Goal: Task Accomplishment & Management: Manage account settings

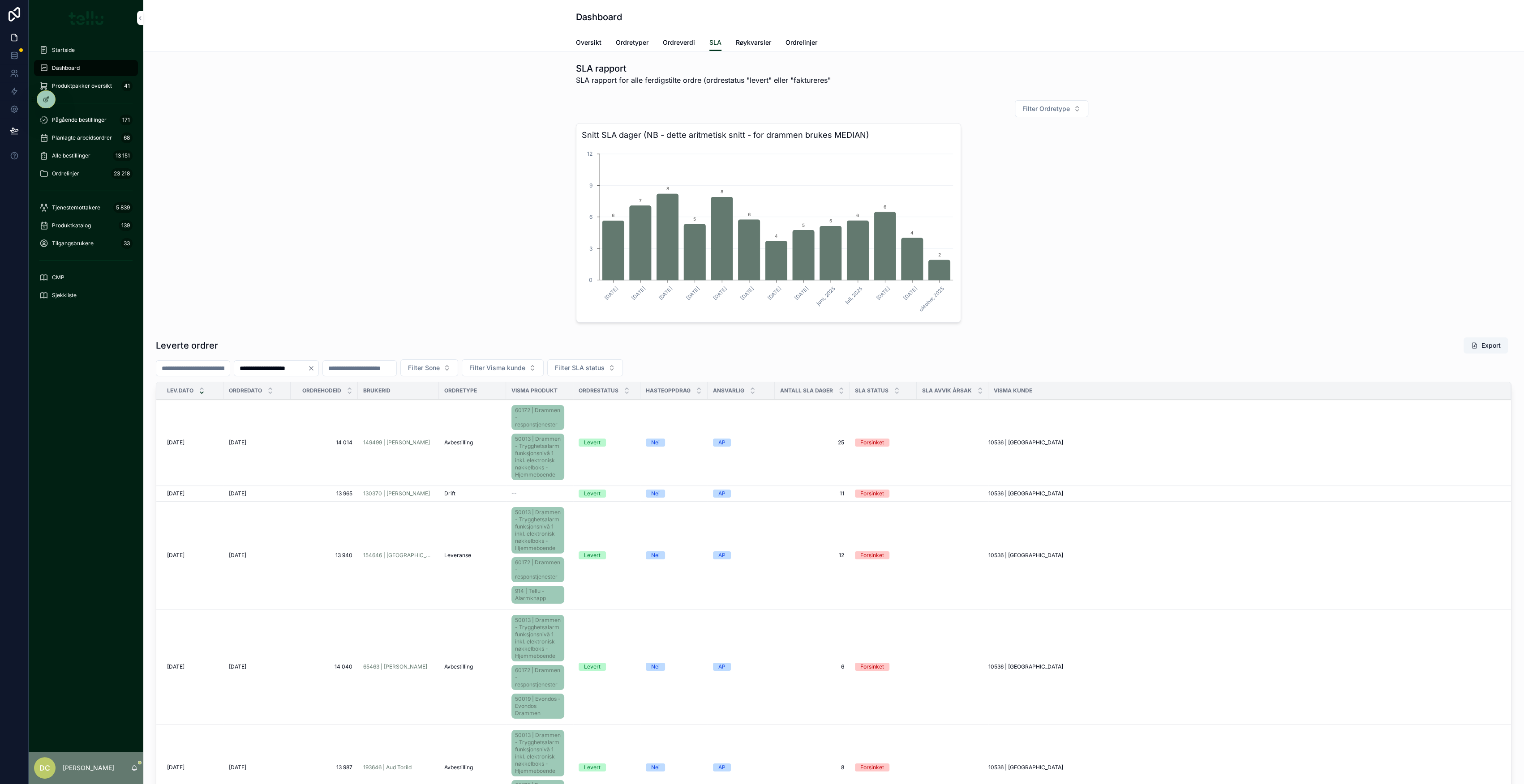
drag, startPoint x: 96, startPoint y: 114, endPoint x: 130, endPoint y: 115, distance: 34.0
click at [96, 114] on div "Pågående bestillinger 171" at bounding box center [86, 120] width 93 height 14
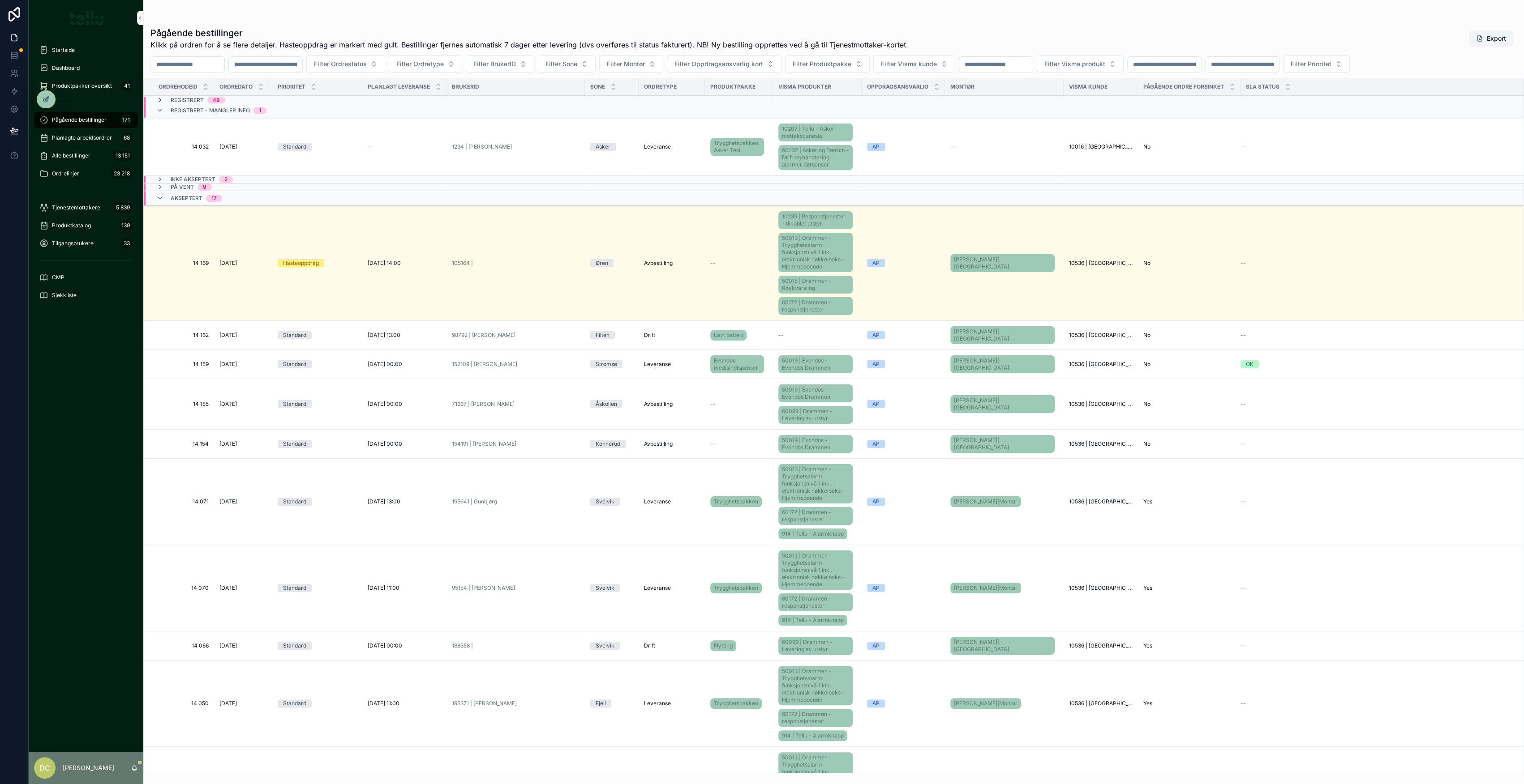
click at [160, 99] on icon "scrollable content" at bounding box center [160, 100] width 7 height 7
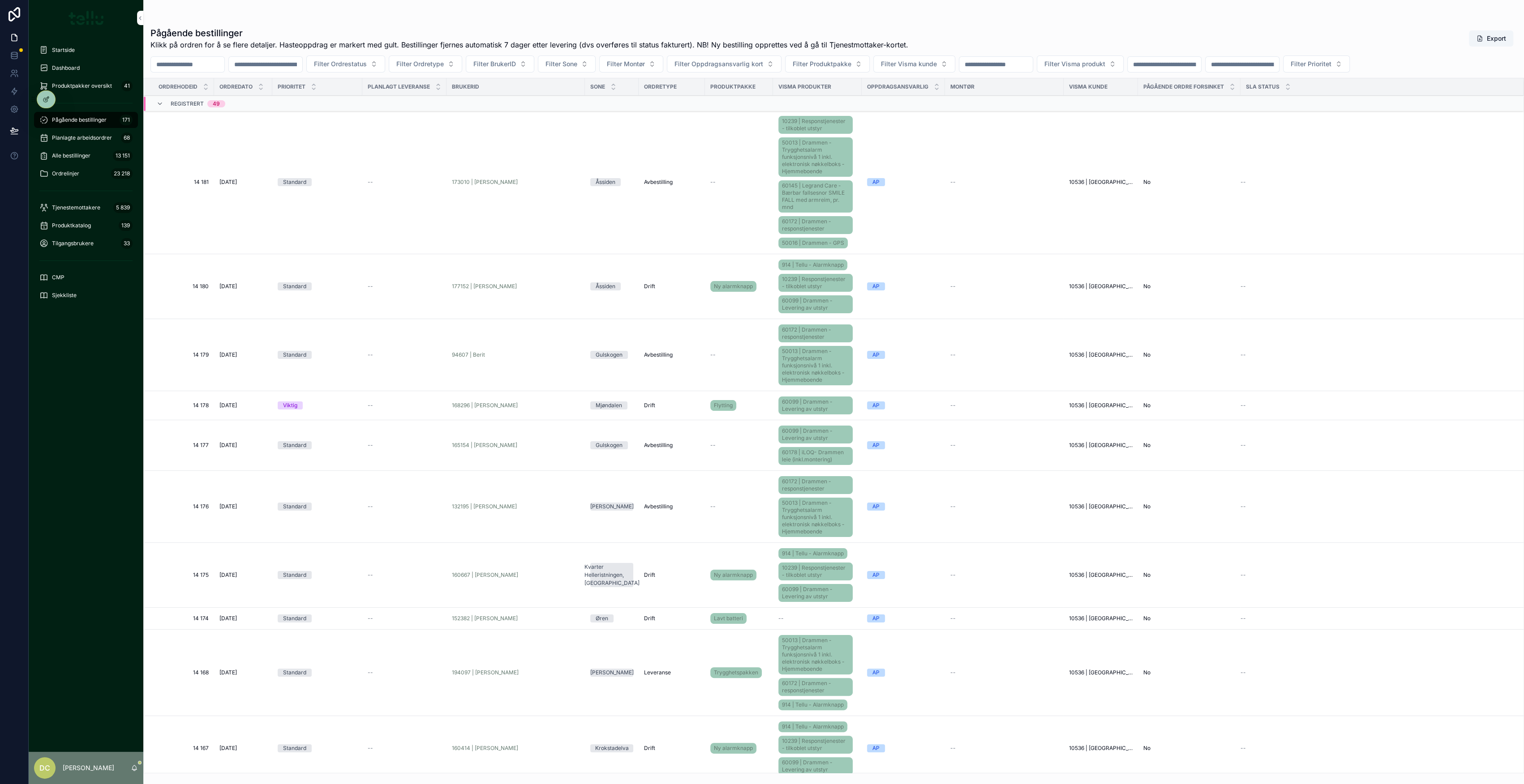
click at [343, 178] on div "Standard" at bounding box center [317, 182] width 79 height 8
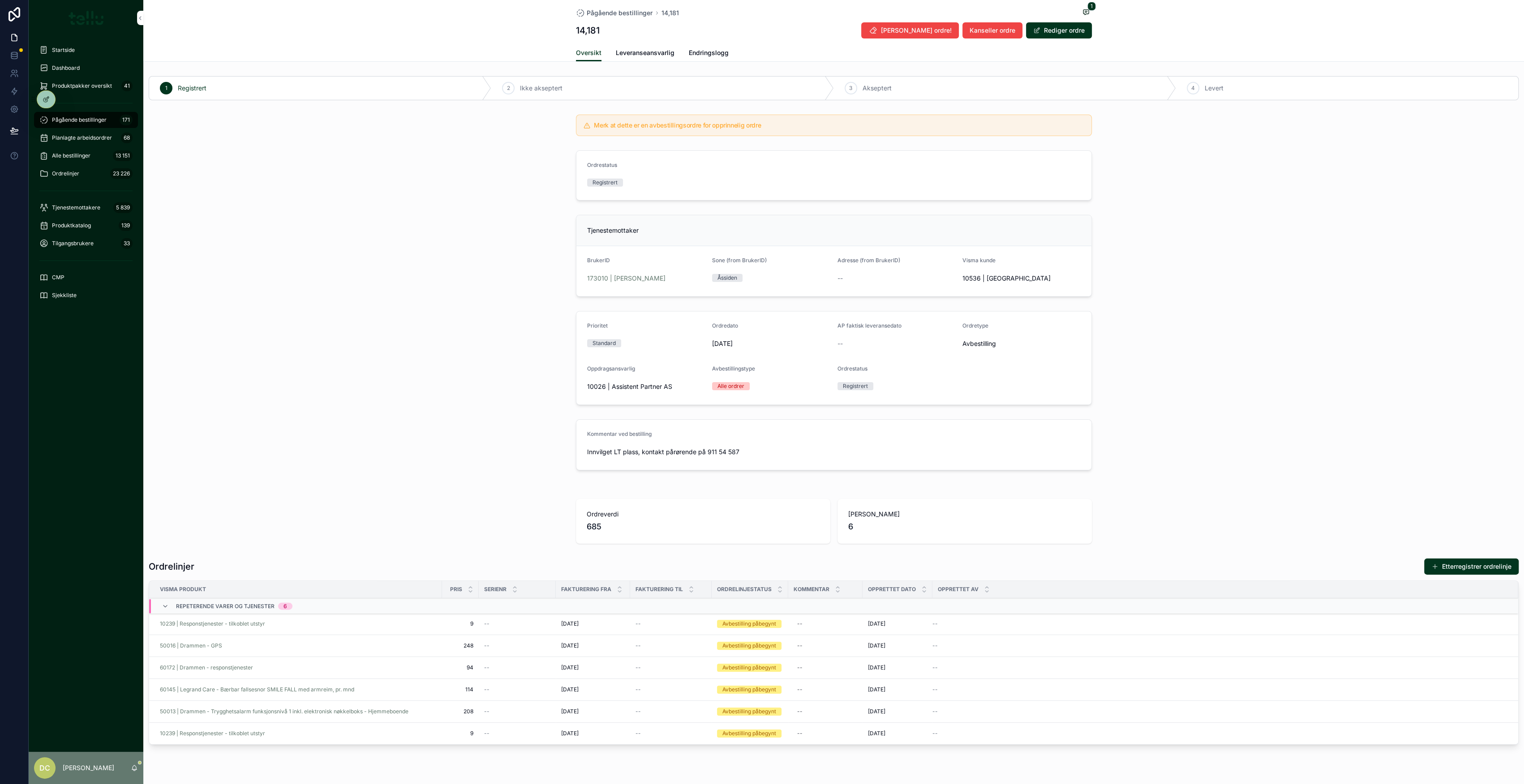
click at [648, 44] on div "Oversikt Leveranseansvarlig Endringslogg" at bounding box center [833, 52] width 516 height 17
click at [645, 52] on span "Leveranseansvarlig" at bounding box center [645, 53] width 59 height 9
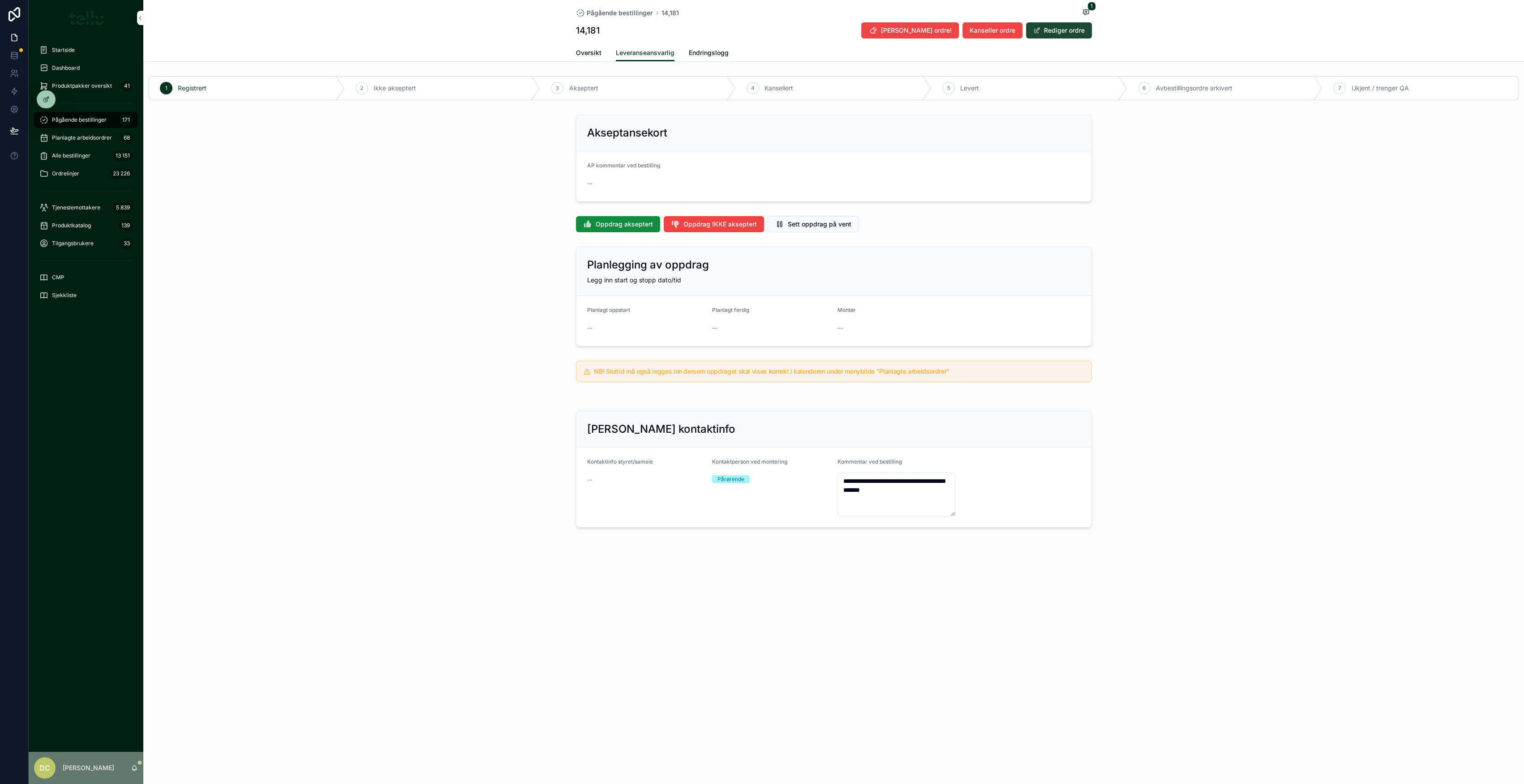
click at [1070, 29] on button "Rediger ordre" at bounding box center [1059, 30] width 66 height 16
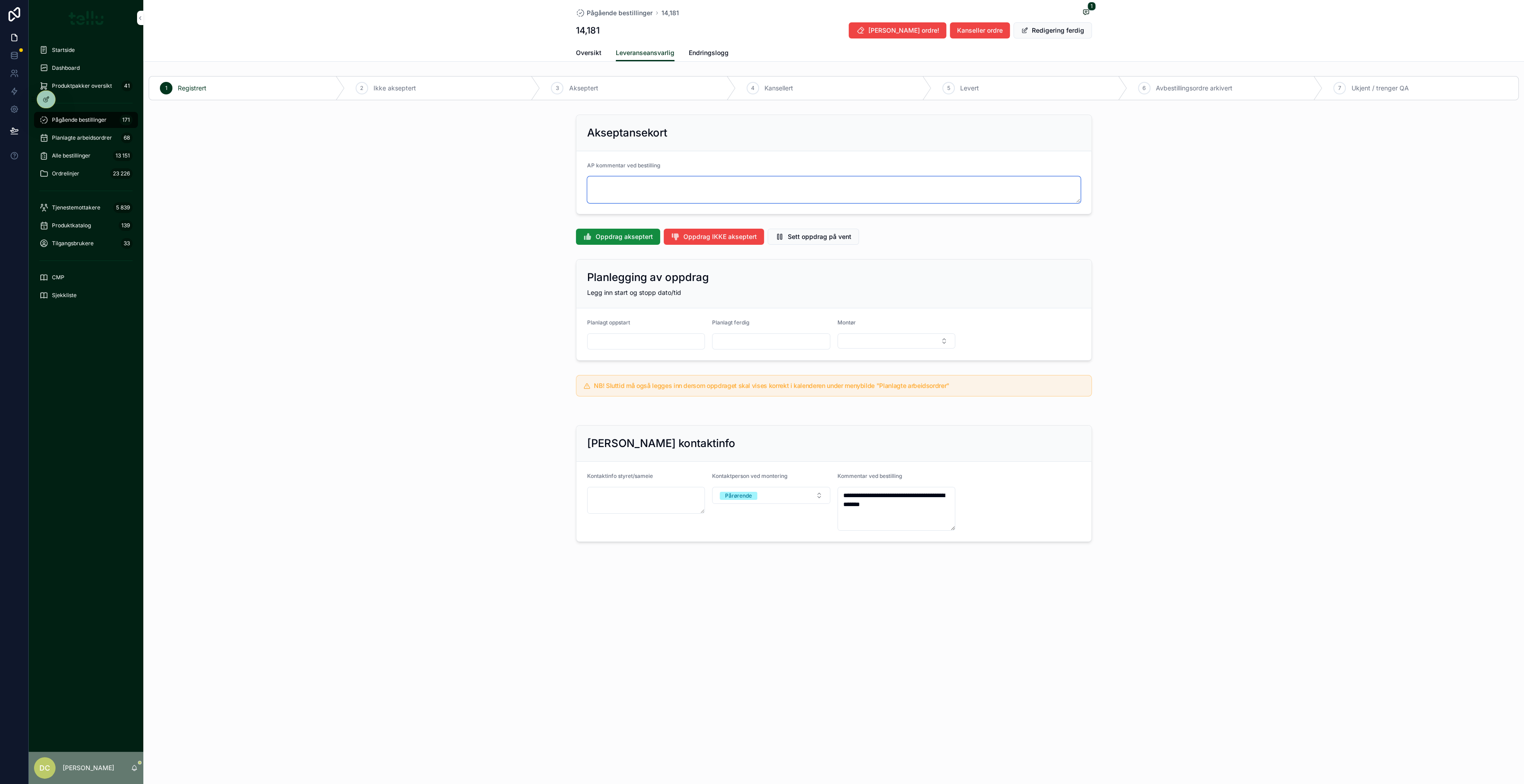
click at [695, 195] on textarea "scrollable content" at bounding box center [833, 189] width 493 height 27
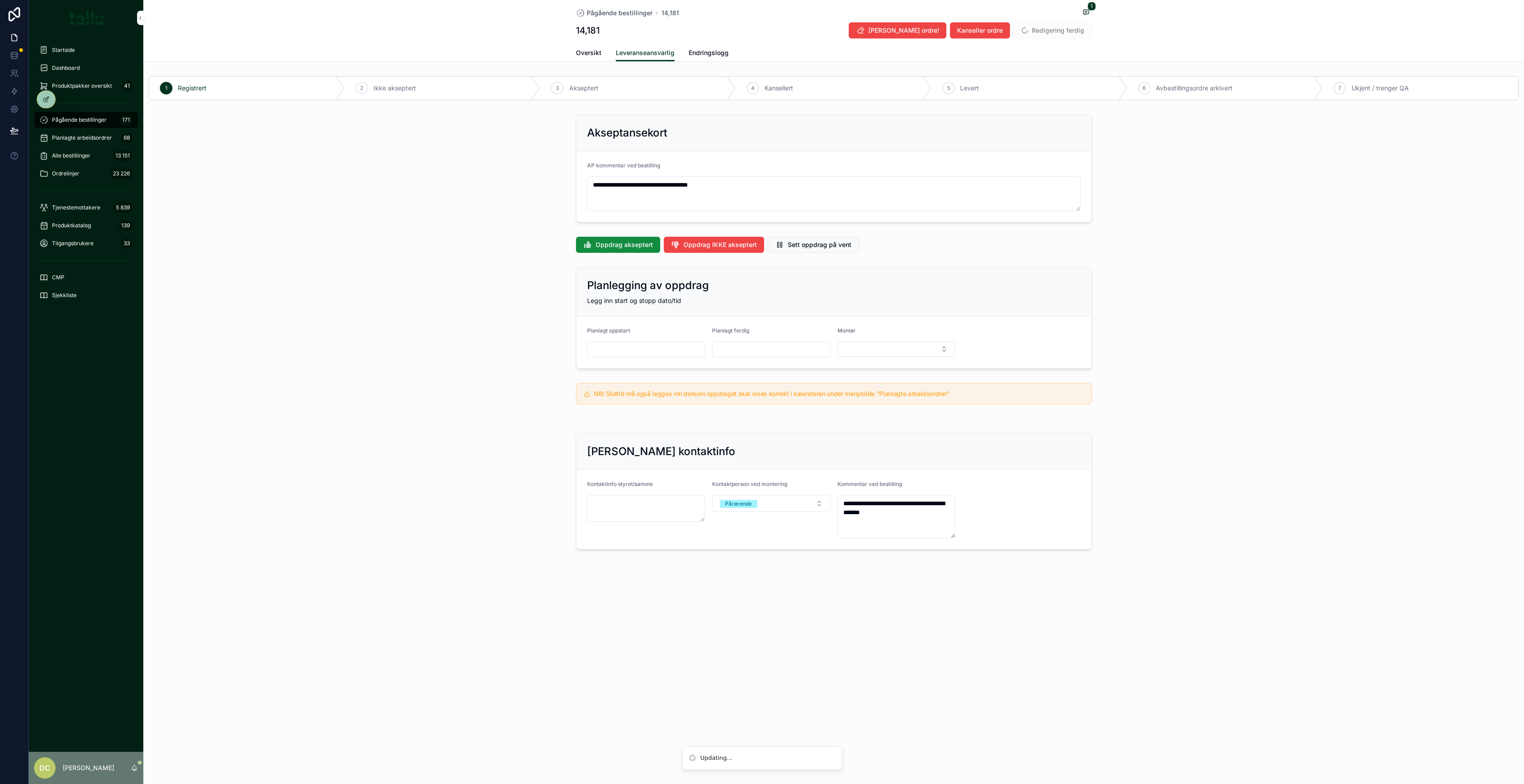
click at [1030, 35] on span "Redigering ferdig" at bounding box center [1052, 30] width 78 height 16
type textarea "**********"
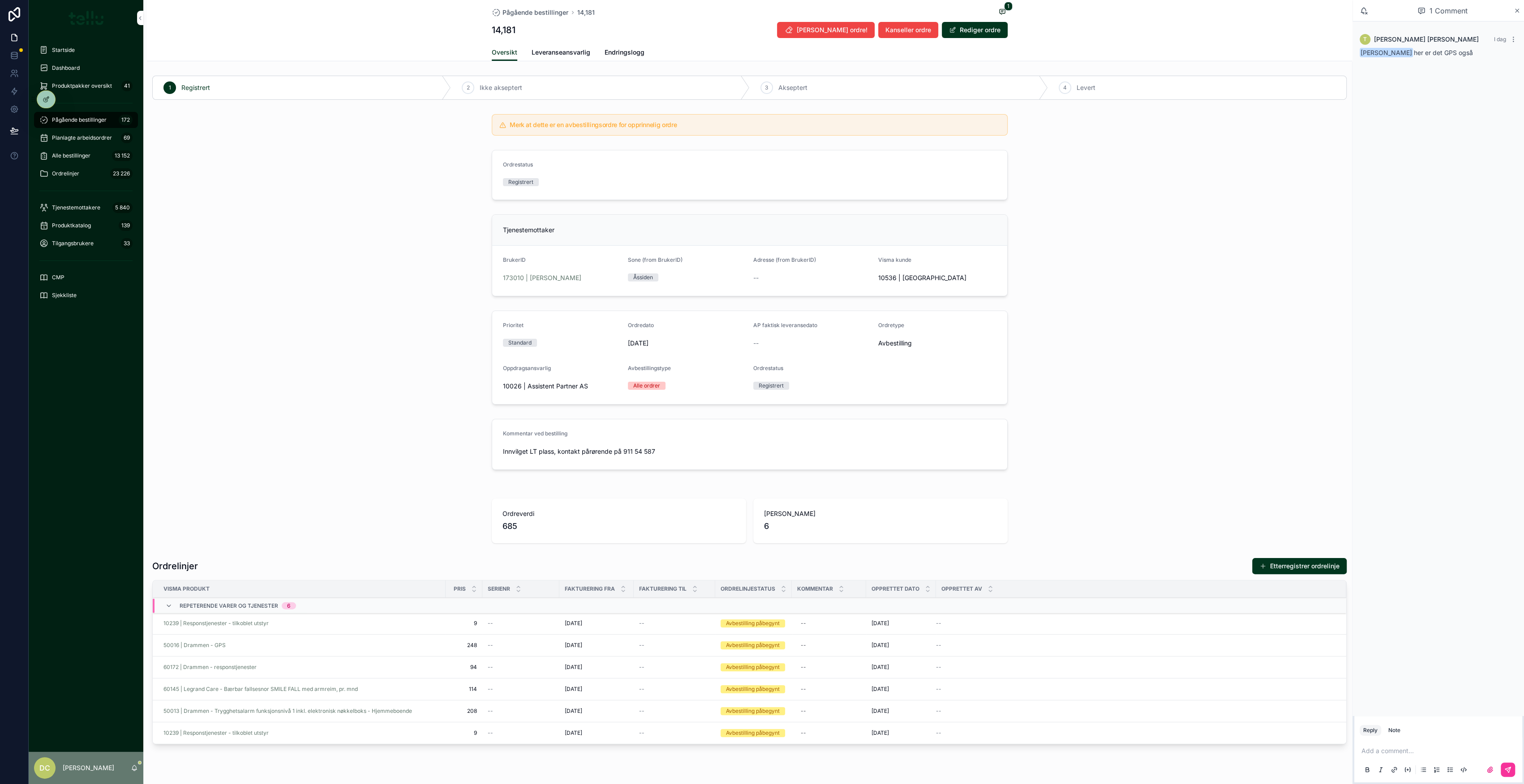
click at [1391, 746] on p "scrollable content" at bounding box center [1440, 751] width 157 height 9
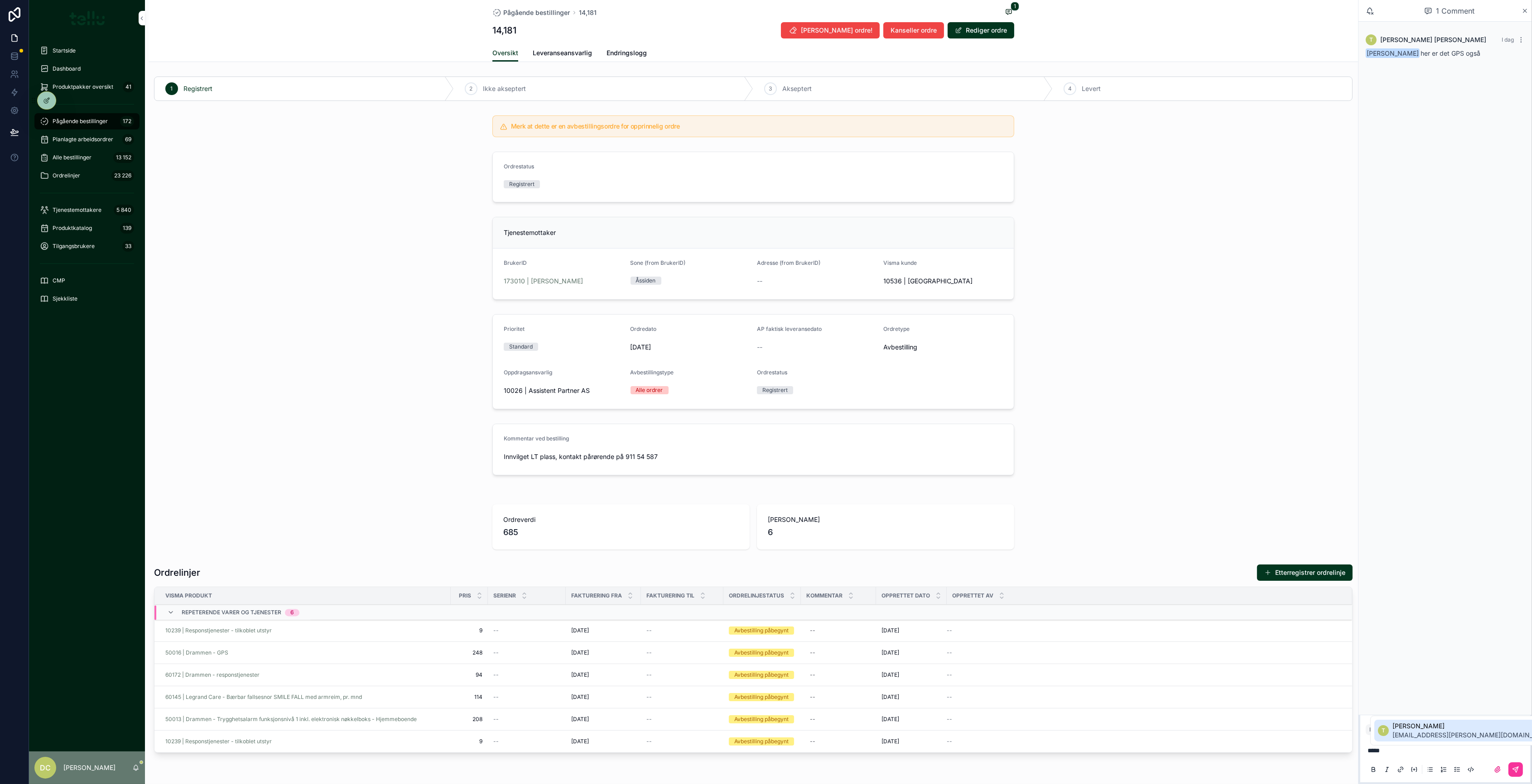
click at [1416, 739] on span "[EMAIL_ADDRESS][PERSON_NAME][DOMAIN_NAME]" at bounding box center [1473, 736] width 161 height 9
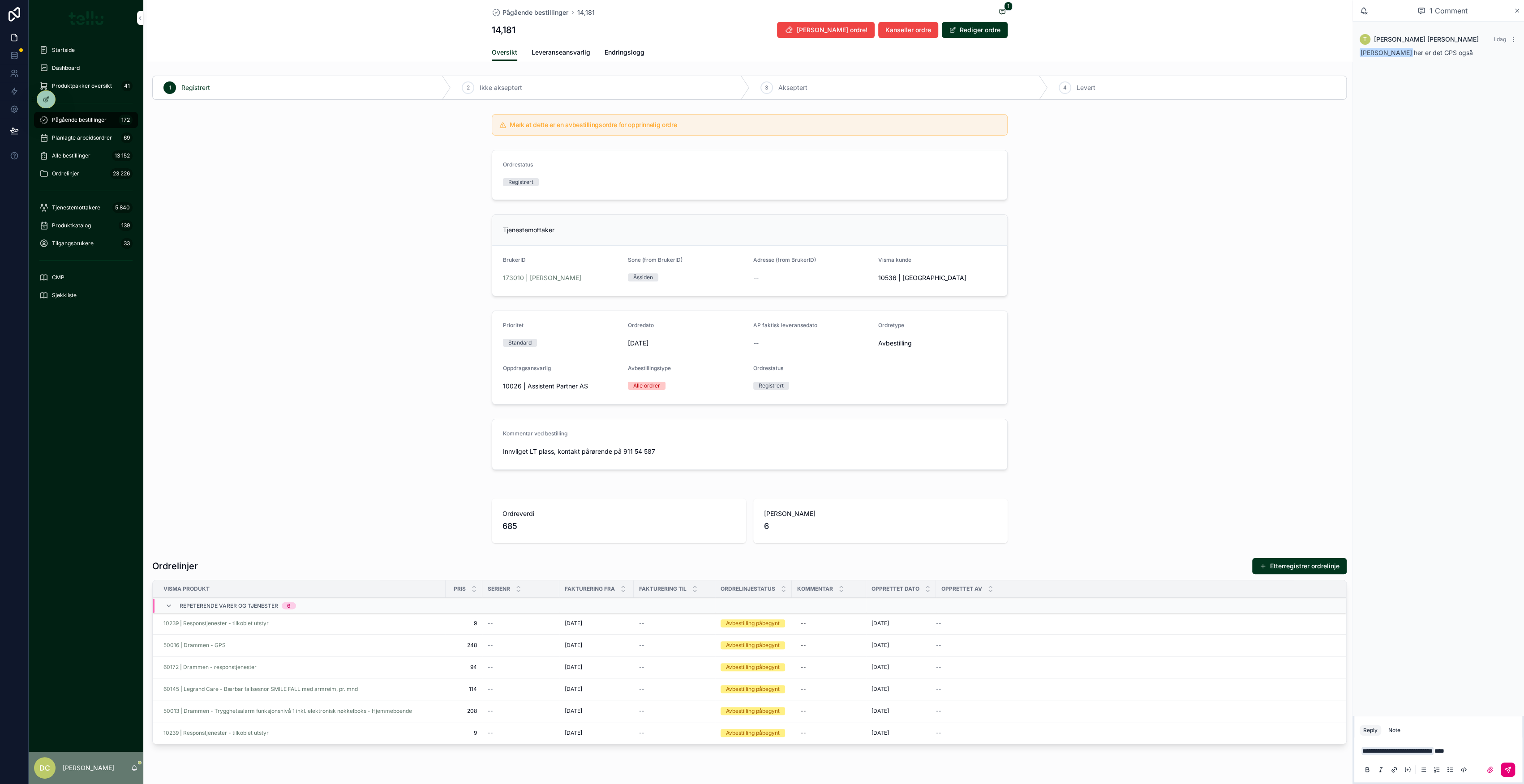
click at [1511, 769] on icon "scrollable content" at bounding box center [1507, 769] width 7 height 7
click at [1514, 11] on icon "scrollable content" at bounding box center [1517, 10] width 7 height 7
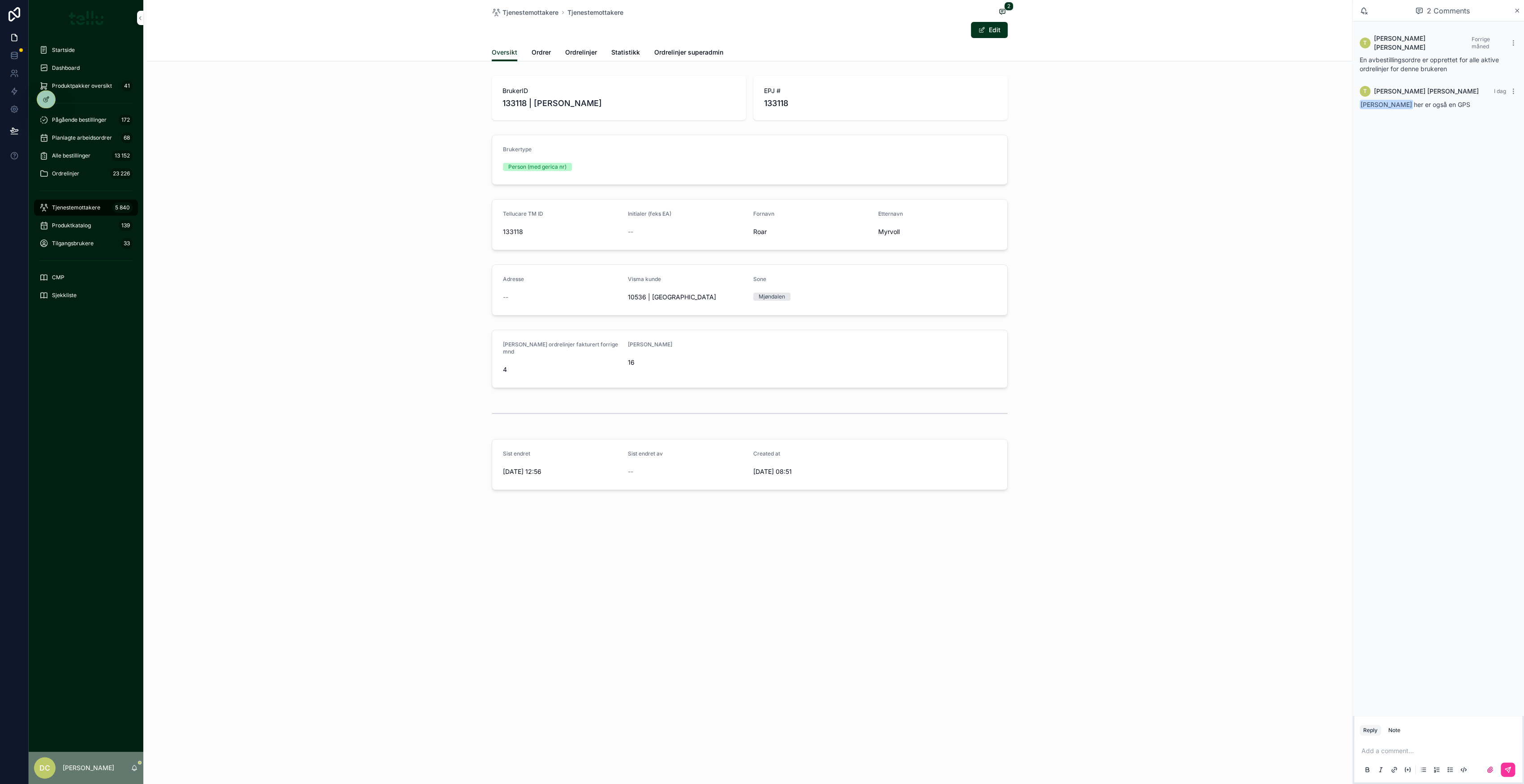
click at [542, 49] on span "Ordrer" at bounding box center [541, 52] width 19 height 9
